Goal: Task Accomplishment & Management: Use online tool/utility

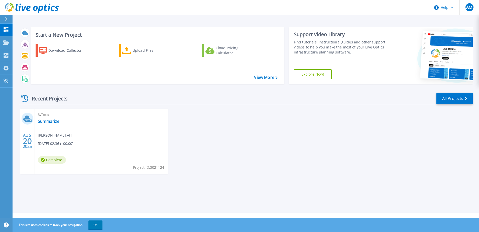
click at [140, 128] on div "RVTools Summarize Adisorn Mingkhwan , AH 08/20/2025, 02:36 (+00:00) Complete Pr…" at bounding box center [101, 141] width 133 height 65
click at [70, 123] on div "RVTools Summarize Adisorn Mingkhwan , AH 08/20/2025, 02:36 (+00:00) Complete Pr…" at bounding box center [101, 141] width 133 height 65
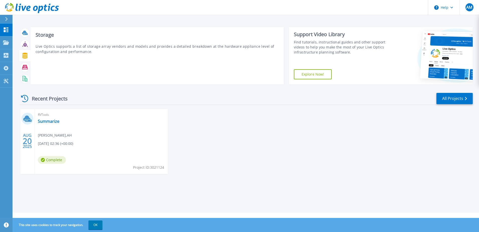
click at [24, 53] on icon at bounding box center [24, 56] width 5 height 6
click at [24, 44] on icon at bounding box center [25, 44] width 6 height 6
click at [24, 59] on div at bounding box center [25, 55] width 9 height 9
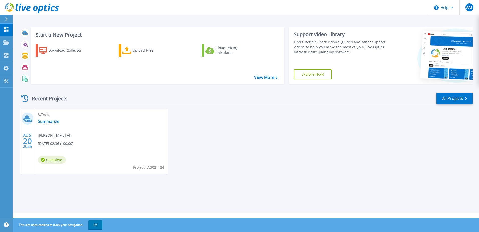
click at [224, 147] on div "AUG 20 2025 RVTools Summarize Adisorn Mingkhwan , AH 08/20/2025, 02:36 (+00:00)…" at bounding box center [244, 146] width 458 height 75
click at [115, 118] on div "RVTools Summarize Adisorn Mingkhwan , AH 08/20/2025, 02:36 (+00:00) Complete Pr…" at bounding box center [101, 141] width 133 height 65
drag, startPoint x: 51, startPoint y: 117, endPoint x: 26, endPoint y: 120, distance: 25.3
click at [26, 120] on icon at bounding box center [28, 120] width 7 height 2
click at [96, 226] on button "OK" at bounding box center [95, 224] width 14 height 9
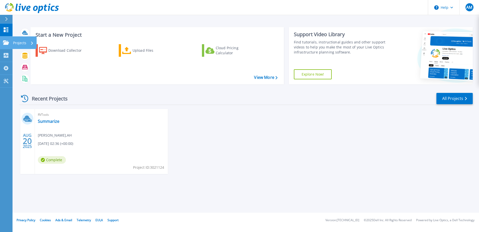
click at [7, 44] on icon at bounding box center [6, 42] width 6 height 4
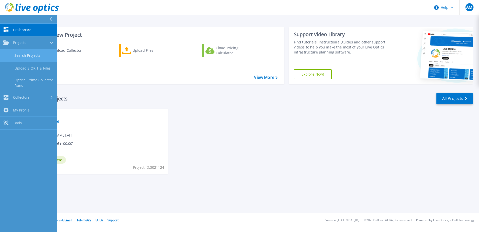
click at [32, 54] on link "Search Projects" at bounding box center [28, 55] width 57 height 13
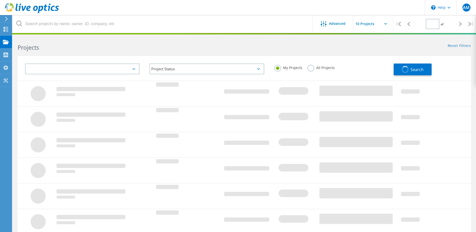
type input "1"
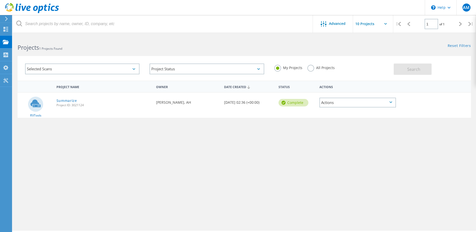
click at [390, 102] on icon at bounding box center [390, 102] width 3 height 2
click at [350, 112] on div "Delete" at bounding box center [357, 110] width 75 height 8
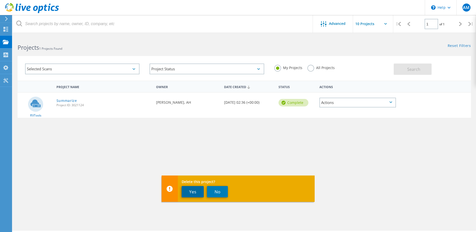
click at [187, 193] on button "Yes" at bounding box center [193, 191] width 22 height 11
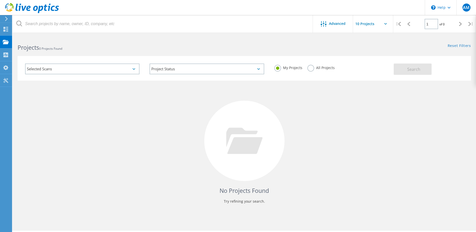
click at [120, 69] on div "Selected Scans" at bounding box center [82, 68] width 114 height 11
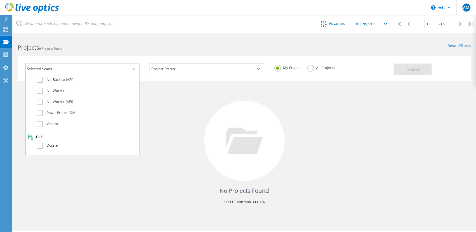
scroll to position [352, 0]
click at [191, 115] on div "No Projects Found Try refining your search." at bounding box center [244, 145] width 453 height 130
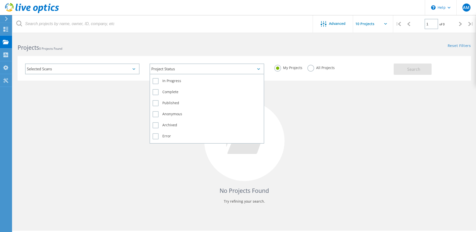
click at [173, 68] on div "Project Status" at bounding box center [206, 68] width 114 height 11
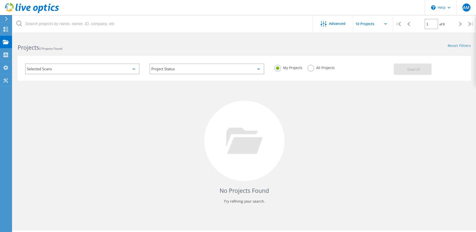
click at [115, 98] on div "No Projects Found Try refining your search." at bounding box center [244, 145] width 453 height 130
click at [5, 31] on use at bounding box center [6, 29] width 5 height 5
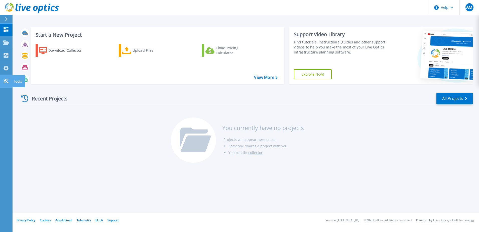
click at [5, 80] on icon at bounding box center [6, 80] width 5 height 5
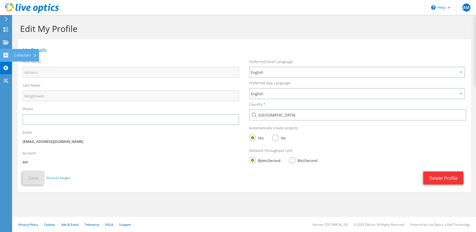
click at [7, 53] on use at bounding box center [6, 55] width 5 height 5
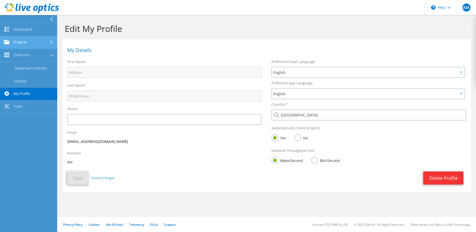
click at [34, 41] on link "Projects" at bounding box center [28, 42] width 57 height 13
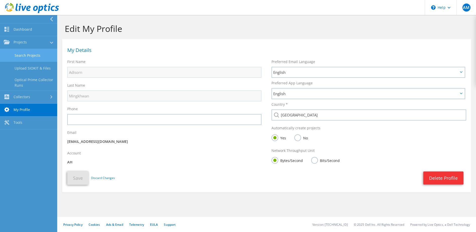
click at [34, 54] on link "Search Projects" at bounding box center [28, 55] width 57 height 13
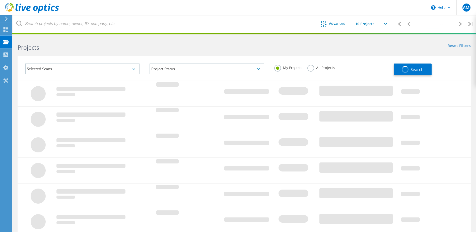
type input "1"
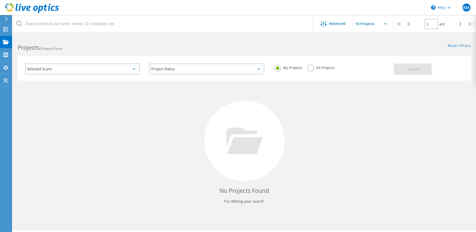
click at [386, 25] on input "text" at bounding box center [378, 24] width 50 height 18
click at [308, 42] on div "Reset Filters Show Filters" at bounding box center [359, 40] width 231 height 9
click at [7, 28] on use at bounding box center [6, 29] width 5 height 5
click at [20, 29] on div "Dashboard" at bounding box center [23, 29] width 19 height 4
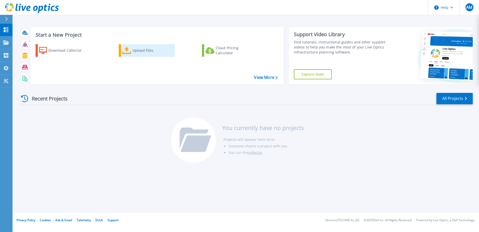
click at [139, 50] on div "Upload Files" at bounding box center [153, 50] width 40 height 10
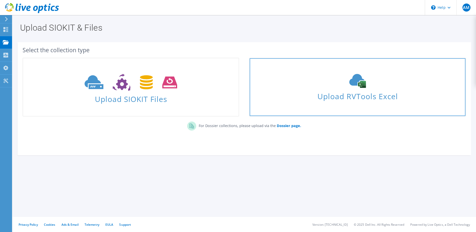
click at [300, 100] on span "Upload RVTools Excel" at bounding box center [356, 94] width 215 height 11
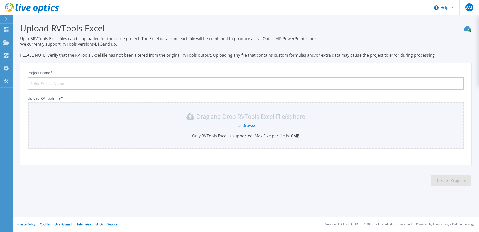
click at [124, 86] on input "Project Name *" at bounding box center [246, 83] width 437 height 13
type input "20250820"
click at [253, 127] on link "Browse" at bounding box center [249, 125] width 14 height 6
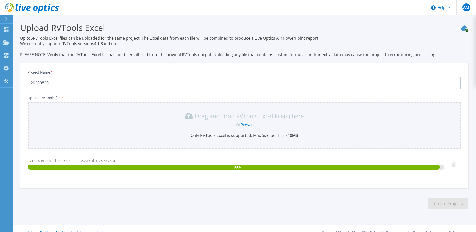
scroll to position [9, 0]
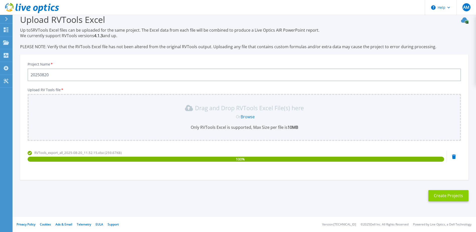
click at [449, 196] on button "Create Projects" at bounding box center [448, 195] width 40 height 11
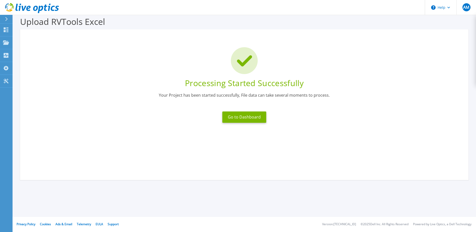
scroll to position [7, 0]
click at [248, 118] on button "Go to Dashboard" at bounding box center [244, 116] width 44 height 11
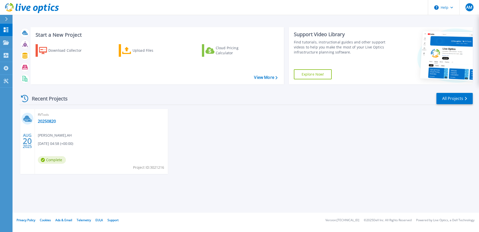
click at [131, 143] on div "RVTools 20250820 Adisorn Mingkhwan , AH 08/20/2025, 04:58 (+00:00) Complete Pro…" at bounding box center [101, 141] width 133 height 65
click at [84, 129] on div "RVTools 20250820 Adisorn Mingkhwan , AH 08/20/2025, 04:58 (+00:00) Complete Pro…" at bounding box center [101, 141] width 133 height 65
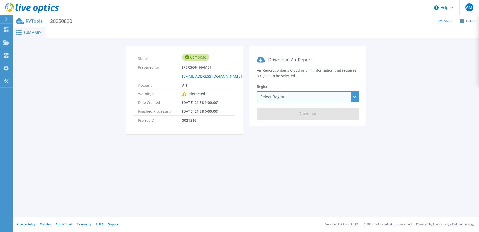
click at [280, 98] on div "Select Region [GEOGRAPHIC_DATA] ([GEOGRAPHIC_DATA]) [GEOGRAPHIC_DATA] ([GEOGRAP…" at bounding box center [308, 96] width 102 height 11
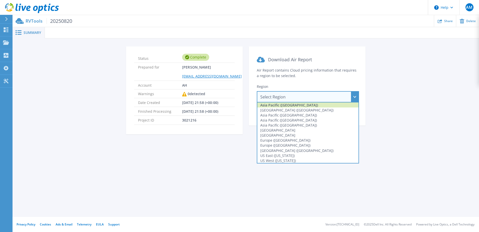
click at [303, 106] on div "Asia Pacific ([GEOGRAPHIC_DATA])" at bounding box center [307, 104] width 101 height 5
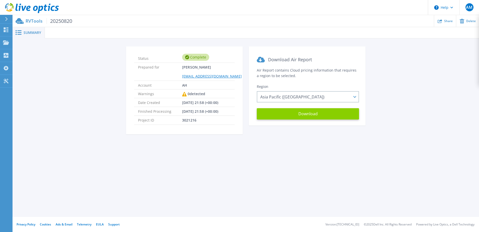
click at [299, 114] on button "Download" at bounding box center [308, 113] width 102 height 11
